Goal: Task Accomplishment & Management: Manage account settings

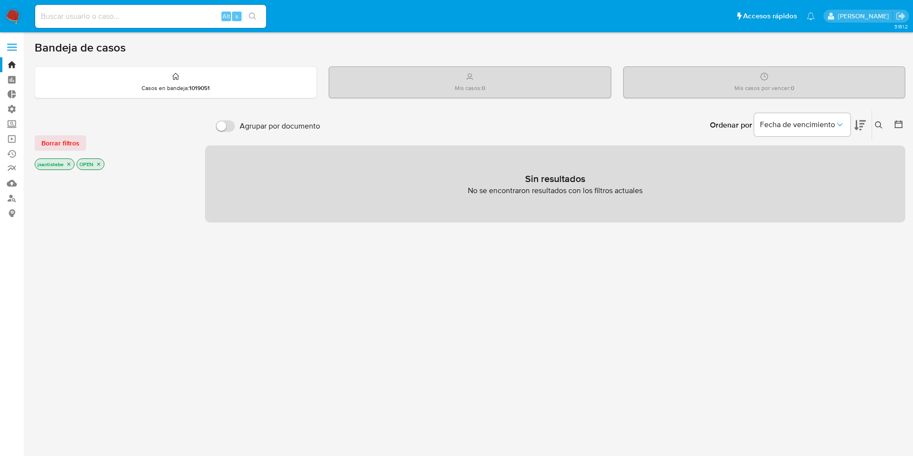
click at [15, 52] on label at bounding box center [12, 47] width 24 height 20
click at [0, 0] on input "checkbox" at bounding box center [0, 0] width 0 height 0
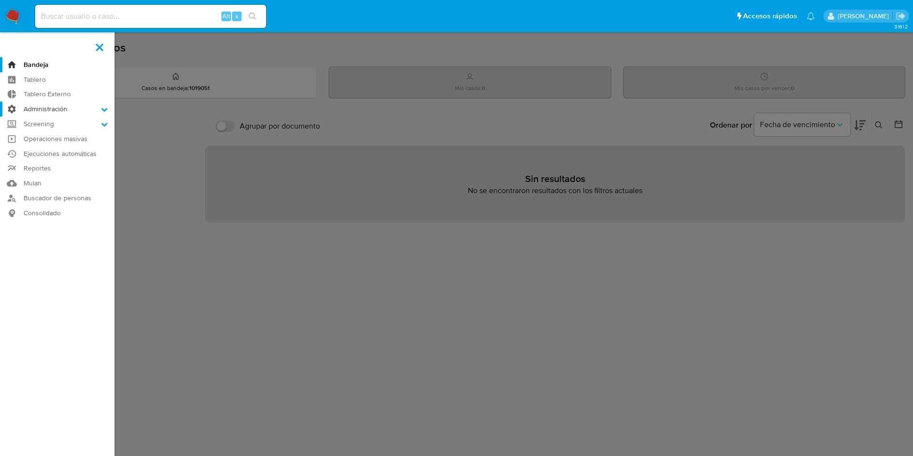
click at [66, 106] on label "Administración" at bounding box center [57, 109] width 115 height 15
click at [0, 0] on input "Administración" at bounding box center [0, 0] width 0 height 0
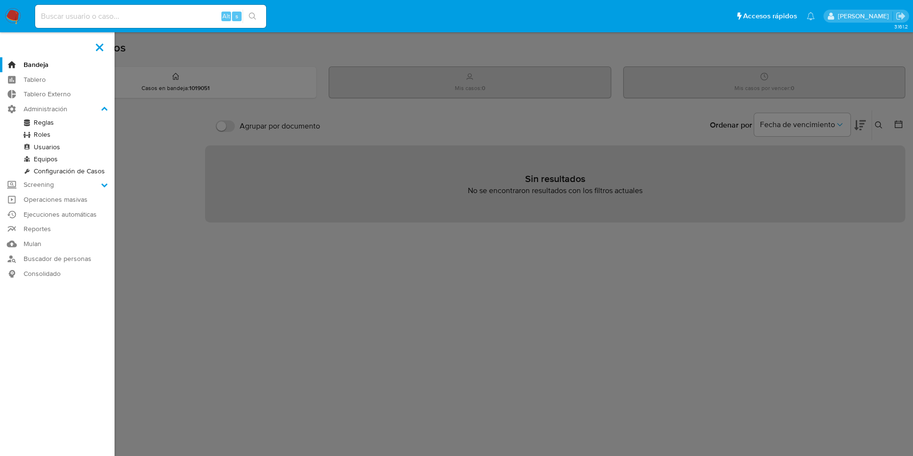
click at [38, 122] on link "Reglas" at bounding box center [57, 123] width 115 height 12
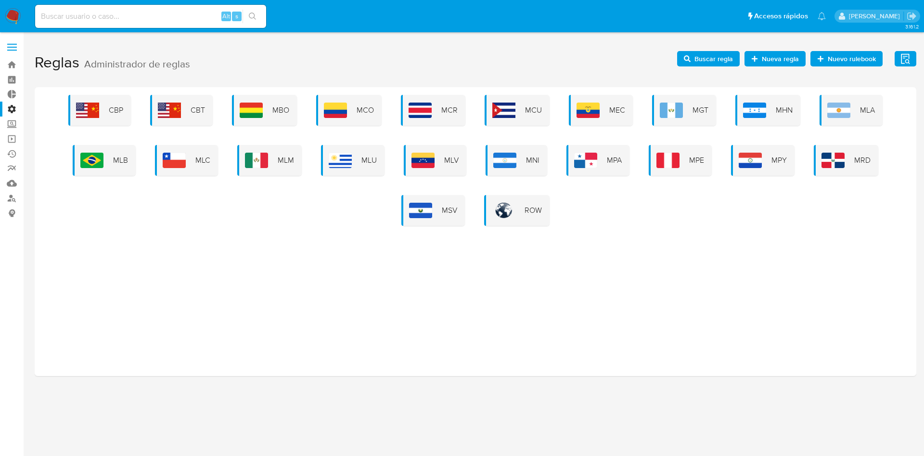
click at [854, 112] on div "MLA" at bounding box center [851, 110] width 63 height 31
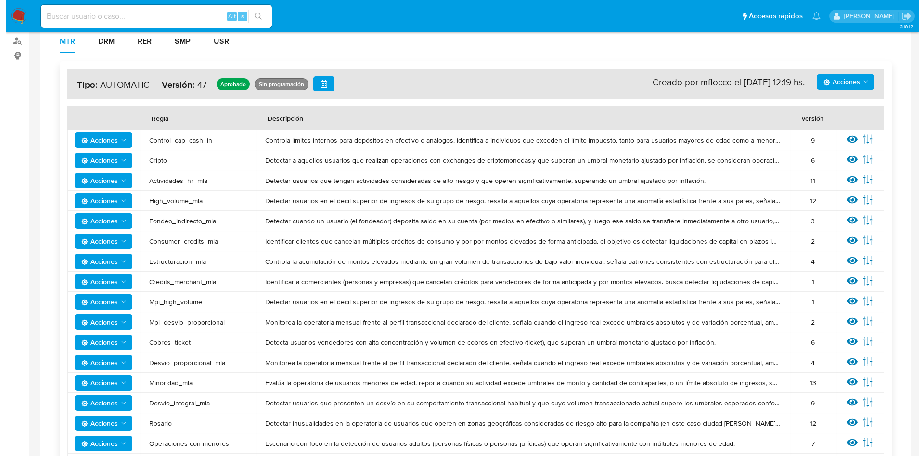
scroll to position [217, 0]
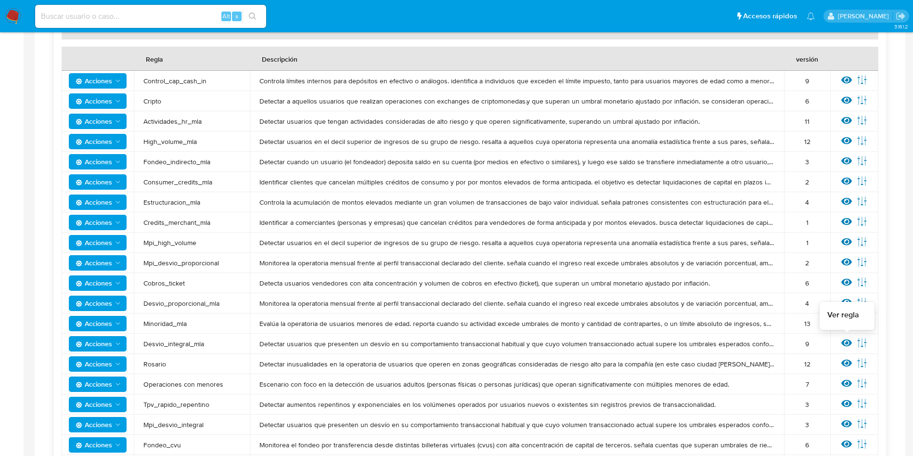
click at [843, 343] on icon at bounding box center [847, 342] width 11 height 7
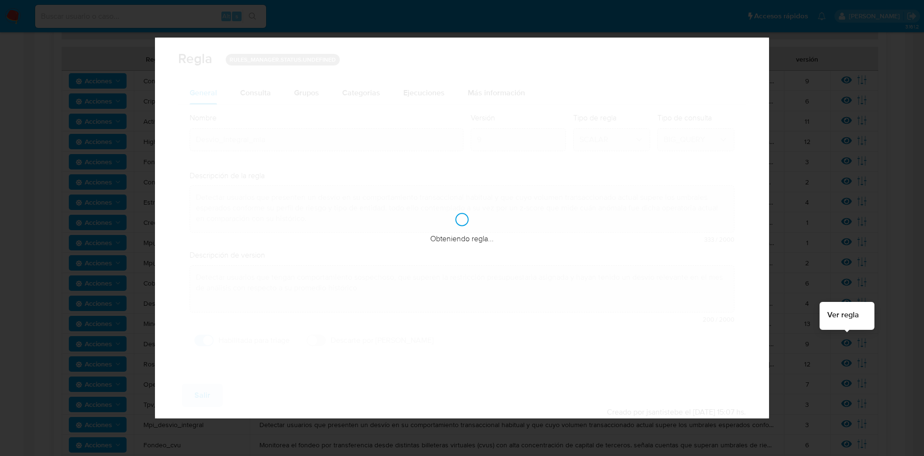
checkbox input "true"
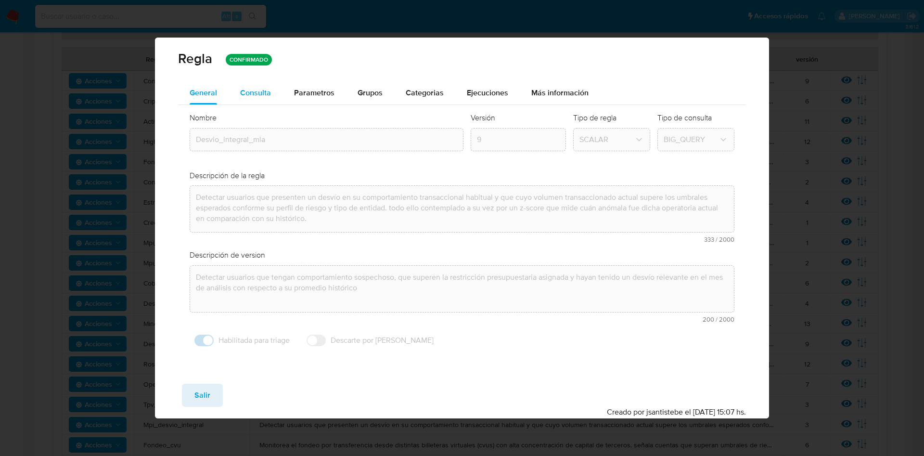
click at [257, 82] on div "Consulta" at bounding box center [255, 92] width 31 height 23
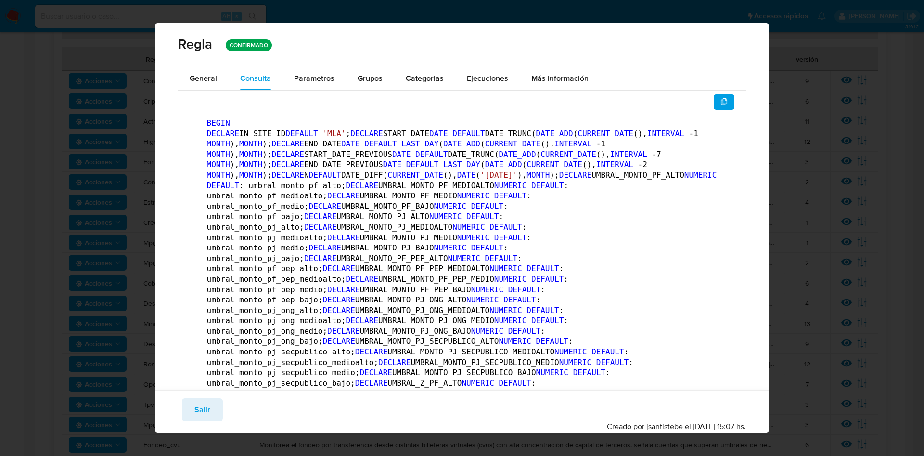
drag, startPoint x: 322, startPoint y: 75, endPoint x: 366, endPoint y: 91, distance: 46.6
click at [322, 75] on span "Parametros" at bounding box center [314, 78] width 40 height 11
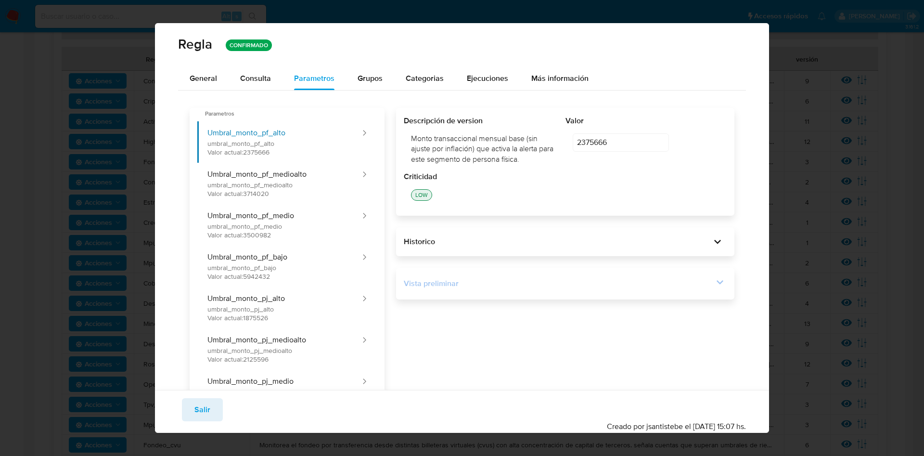
click at [715, 280] on icon at bounding box center [719, 281] width 13 height 13
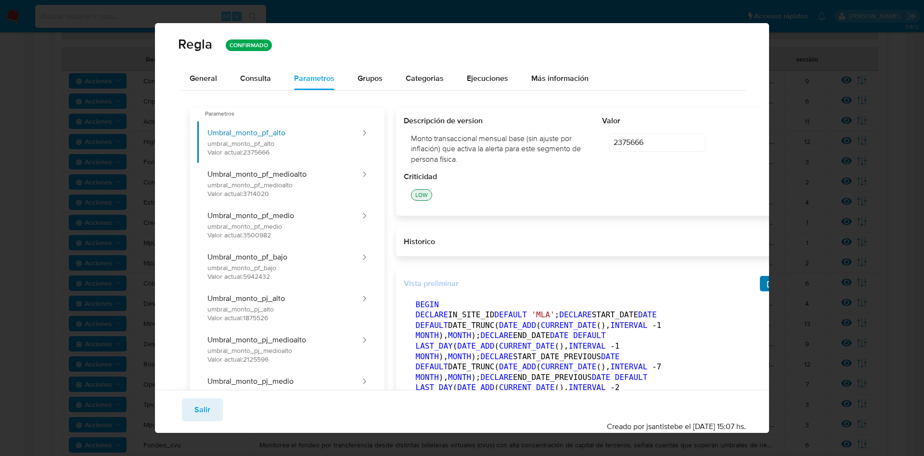
click at [760, 285] on button "button" at bounding box center [770, 283] width 21 height 15
click at [767, 283] on icon "button" at bounding box center [771, 284] width 8 height 8
